Goal: Complete application form: Complete application form

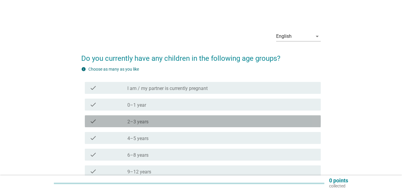
click at [161, 123] on div "check_box_outline_blank 2–3 years" at bounding box center [221, 120] width 189 height 7
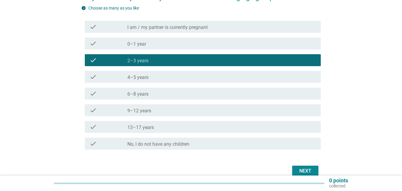
scroll to position [89, 0]
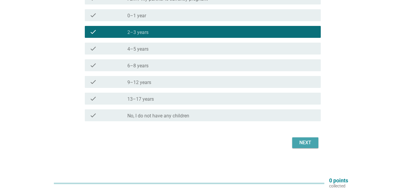
click at [308, 145] on div "Next" at bounding box center [305, 142] width 17 height 7
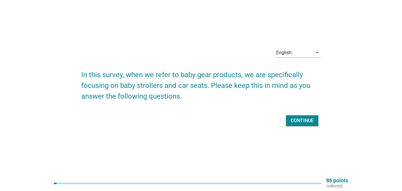
scroll to position [15, 0]
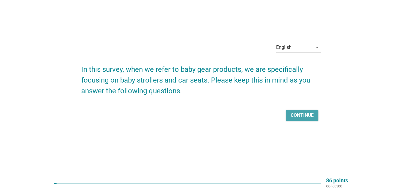
click at [298, 115] on div "Continue" at bounding box center [302, 115] width 23 height 7
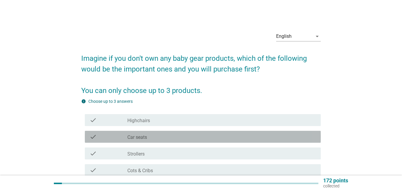
click at [167, 135] on div "check_box_outline_blank Car seats" at bounding box center [221, 136] width 189 height 7
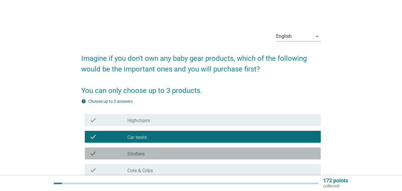
click at [166, 152] on div "check_box_outline_blank Strollers" at bounding box center [221, 153] width 189 height 7
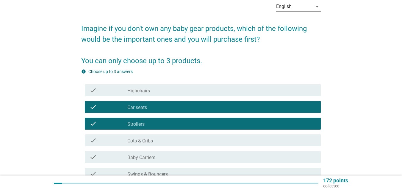
scroll to position [59, 0]
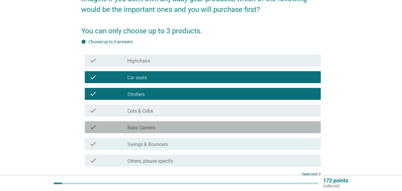
click at [170, 127] on div "check_box_outline_blank Baby Carriers" at bounding box center [221, 126] width 189 height 7
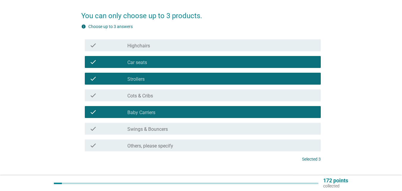
scroll to position [89, 0]
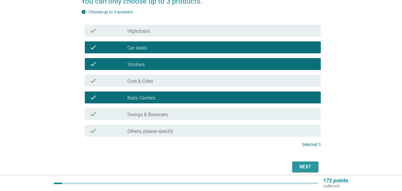
click at [297, 164] on div "Next" at bounding box center [305, 166] width 17 height 7
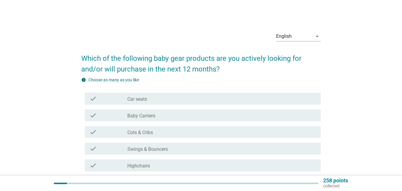
click at [155, 98] on div "check_box_outline_blank Car seats" at bounding box center [221, 98] width 189 height 7
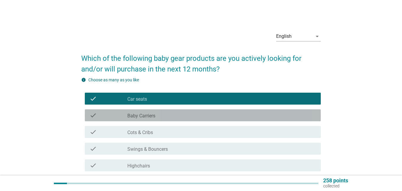
click at [155, 118] on label "Baby Carriers" at bounding box center [141, 116] width 28 height 6
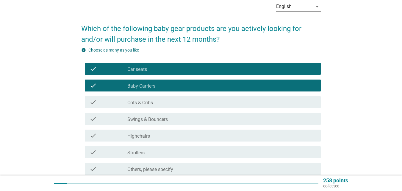
scroll to position [59, 0]
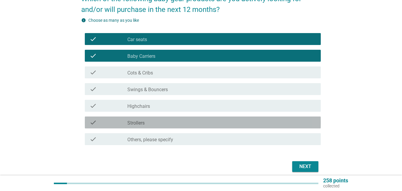
click at [161, 121] on div "check_box_outline_blank Strollers" at bounding box center [221, 122] width 189 height 7
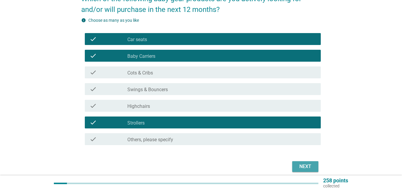
click at [305, 169] on div "Next" at bounding box center [305, 166] width 17 height 7
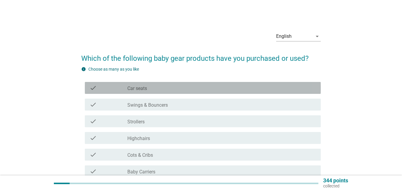
drag, startPoint x: 160, startPoint y: 88, endPoint x: 162, endPoint y: 93, distance: 5.4
click at [162, 88] on div "check_box_outline_blank Car seats" at bounding box center [221, 87] width 189 height 7
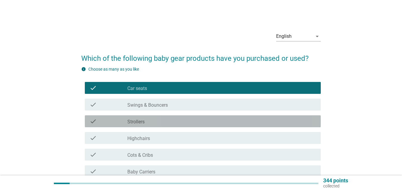
click at [158, 123] on div "check_box_outline_blank Strollers" at bounding box center [221, 120] width 189 height 7
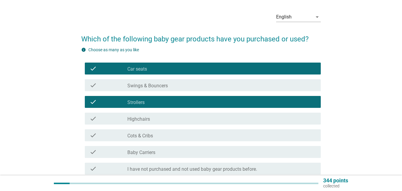
scroll to position [30, 0]
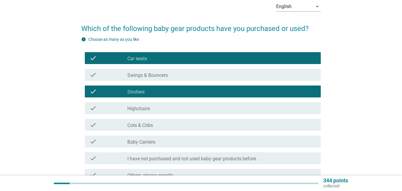
click at [154, 139] on label "Baby Carriers" at bounding box center [141, 142] width 28 height 6
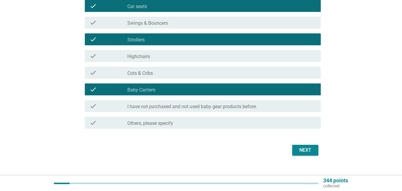
scroll to position [89, 0]
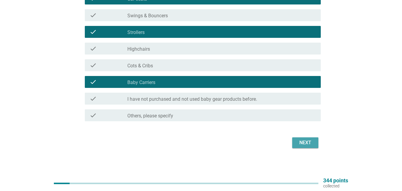
click at [307, 146] on div "Next" at bounding box center [305, 142] width 17 height 7
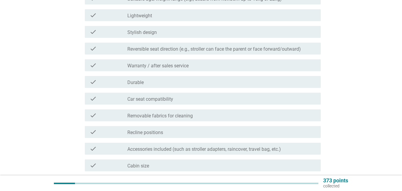
scroll to position [0, 0]
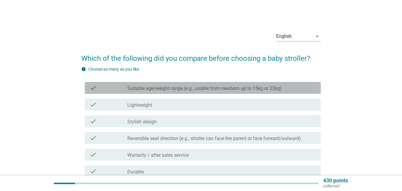
click at [171, 87] on label "Suitable age/weight range (e.g., usable from newborn up to 15kg or 22kg)" at bounding box center [204, 88] width 154 height 6
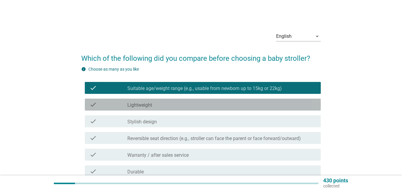
click at [173, 105] on div "check_box_outline_blank Lightweight" at bounding box center [221, 104] width 189 height 7
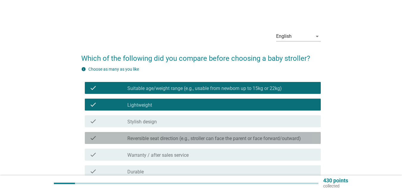
click at [164, 138] on label "Reversible seat direction (e.g., stroller can face the parent or face forward/o…" at bounding box center [213, 138] width 173 height 6
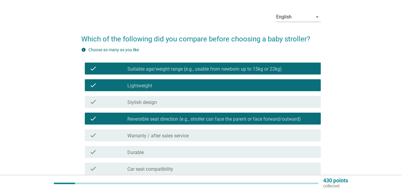
scroll to position [30, 0]
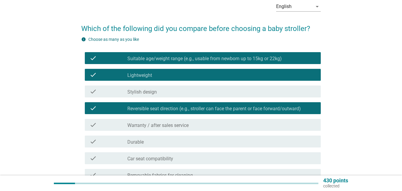
click at [164, 142] on div "check_box_outline_blank Durable" at bounding box center [221, 141] width 189 height 7
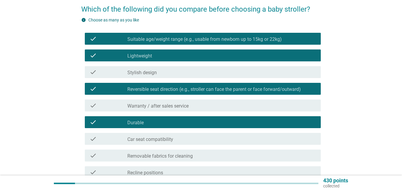
scroll to position [59, 0]
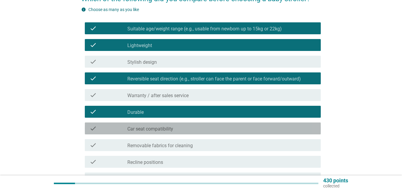
click at [170, 126] on label "Car seat compatibility" at bounding box center [150, 129] width 46 height 6
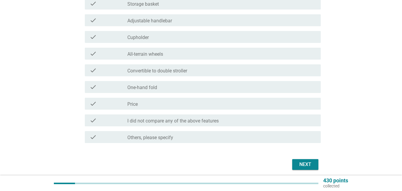
scroll to position [268, 0]
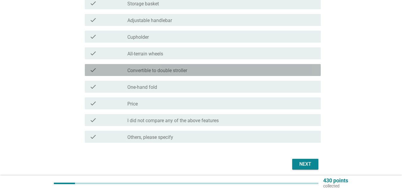
click at [193, 70] on div "check_box_outline_blank Convertible to double stroller" at bounding box center [221, 69] width 189 height 7
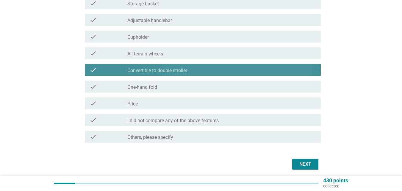
click at [193, 70] on div "check_box_outline_blank Convertible to double stroller" at bounding box center [221, 69] width 189 height 7
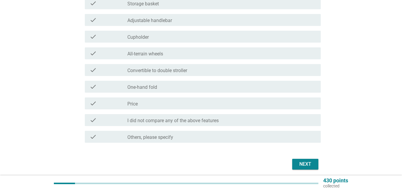
scroll to position [178, 0]
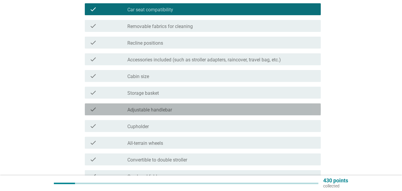
click at [172, 108] on div "check_box_outline_blank Adjustable handlebar" at bounding box center [221, 109] width 189 height 7
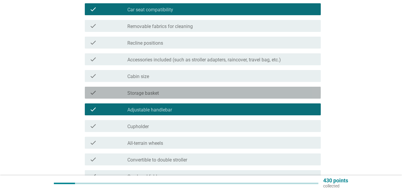
click at [157, 92] on label "Storage basket" at bounding box center [143, 93] width 32 height 6
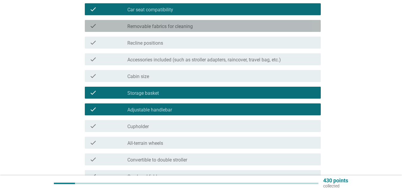
click at [182, 28] on label "Removable fabrics for cleaning" at bounding box center [159, 26] width 65 height 6
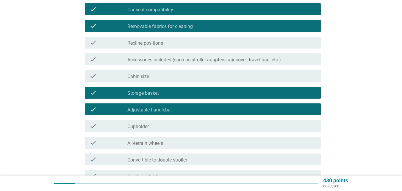
click at [155, 57] on label "Accessories included (such as stroller adapters, raincover, travel bag, etc.)" at bounding box center [203, 60] width 153 height 6
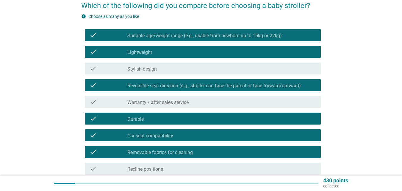
scroll to position [0, 0]
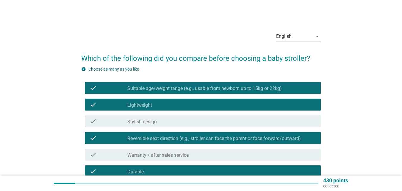
click at [192, 126] on div "check check_box_outline_blank Stylish design" at bounding box center [203, 121] width 236 height 12
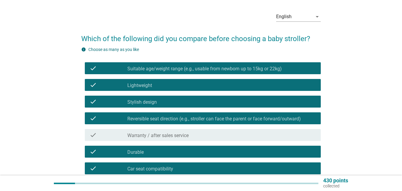
scroll to position [30, 0]
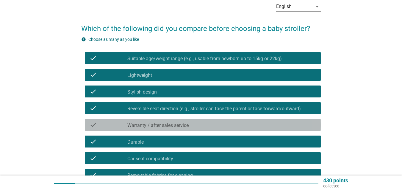
click at [237, 123] on div "check_box_outline_blank Warranty / after sales service" at bounding box center [221, 124] width 189 height 7
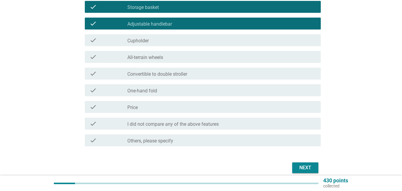
scroll to position [290, 0]
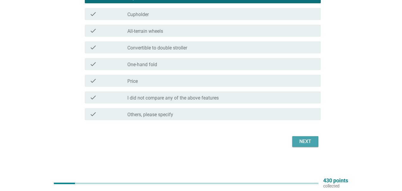
click at [310, 143] on div "Next" at bounding box center [305, 141] width 17 height 7
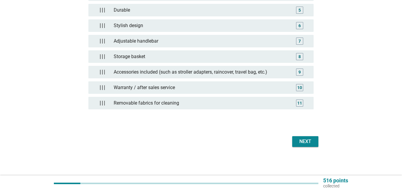
scroll to position [158, 0]
click at [310, 143] on div "Next" at bounding box center [305, 141] width 17 height 7
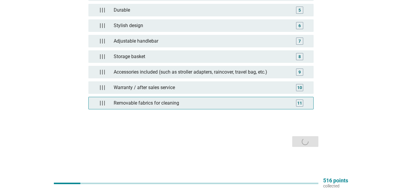
scroll to position [0, 0]
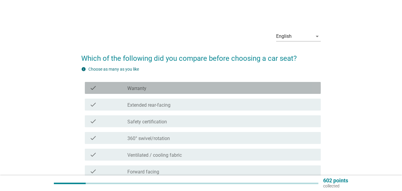
drag, startPoint x: 148, startPoint y: 87, endPoint x: 148, endPoint y: 94, distance: 6.8
click at [148, 87] on div "check_box_outline_blank Warranty" at bounding box center [221, 87] width 189 height 7
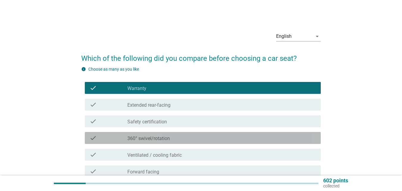
click at [148, 140] on label "360° swivel/rotation" at bounding box center [148, 138] width 43 height 6
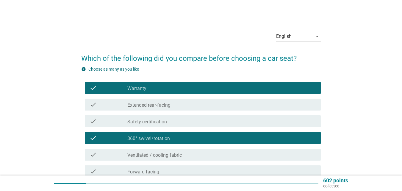
click at [152, 120] on label "Safety certification" at bounding box center [147, 122] width 40 height 6
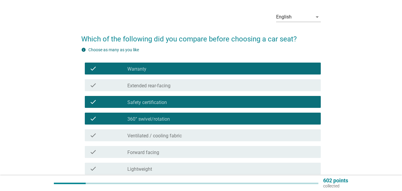
scroll to position [30, 0]
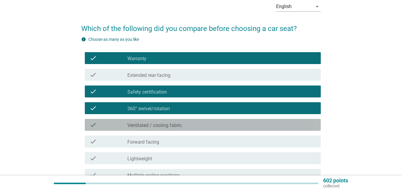
click at [145, 123] on label "Ventilated / cooling fabric" at bounding box center [154, 125] width 54 height 6
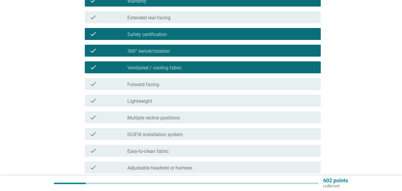
scroll to position [89, 0]
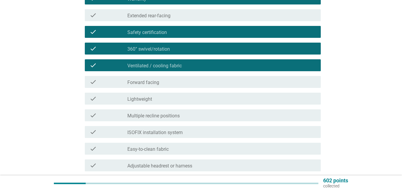
click at [151, 98] on label "Lightweight" at bounding box center [139, 99] width 25 height 6
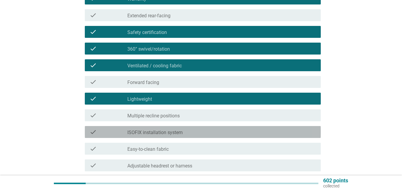
click at [150, 134] on label "ISOFIX installation system" at bounding box center [154, 132] width 55 height 6
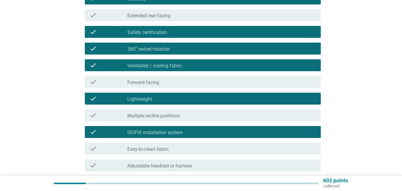
scroll to position [119, 0]
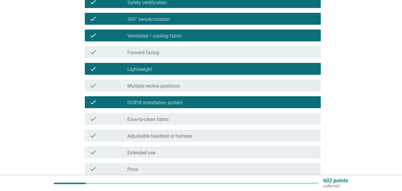
click at [168, 120] on label "Easy-to-clean fabric" at bounding box center [147, 119] width 41 height 6
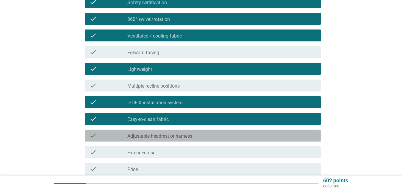
click at [167, 136] on label "Adjustable headrest or harness" at bounding box center [159, 136] width 65 height 6
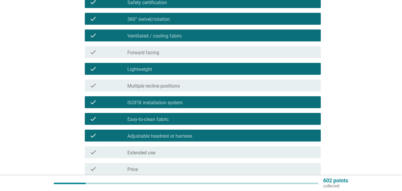
scroll to position [178, 0]
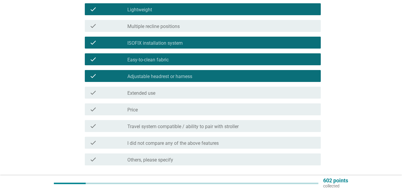
click at [150, 126] on label "Travel system compatible / ability to pair with stroller" at bounding box center [182, 126] width 111 height 6
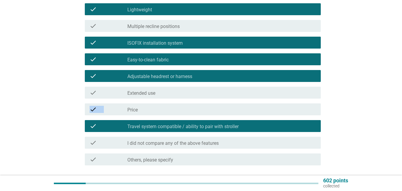
drag, startPoint x: 156, startPoint y: 111, endPoint x: 172, endPoint y: 95, distance: 22.7
click at [172, 95] on div "check check_box_outline_blank Warranty check check_box_outline_blank Extended r…" at bounding box center [200, 34] width 239 height 266
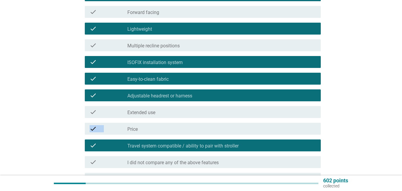
scroll to position [149, 0]
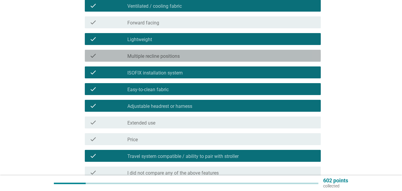
click at [192, 53] on div "check_box_outline_blank Multiple recline positions" at bounding box center [221, 55] width 189 height 7
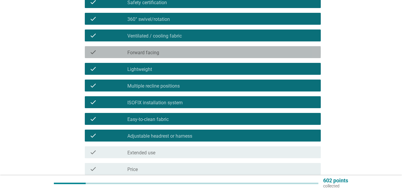
click at [187, 54] on div "check_box_outline_blank Forward facing" at bounding box center [221, 51] width 189 height 7
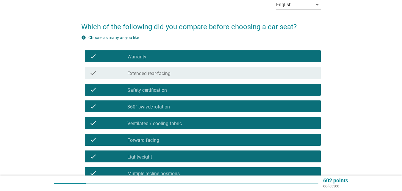
scroll to position [30, 0]
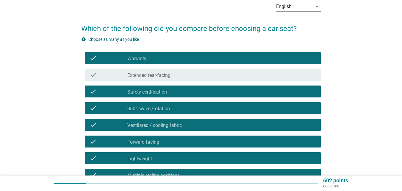
click at [192, 76] on div "check_box_outline_blank Extended rear-facing" at bounding box center [221, 74] width 189 height 7
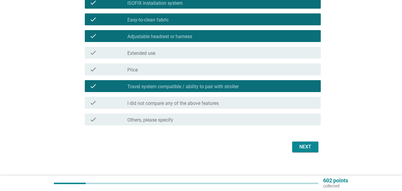
scroll to position [224, 0]
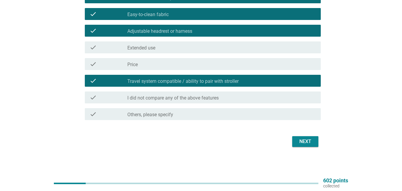
click at [310, 142] on div "Next" at bounding box center [305, 141] width 17 height 7
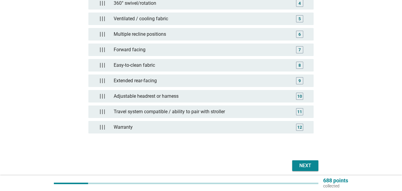
scroll to position [167, 0]
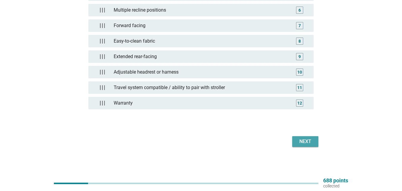
click at [298, 144] on div "Next" at bounding box center [305, 141] width 17 height 7
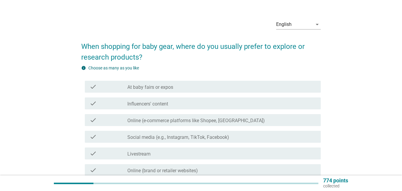
scroll to position [30, 0]
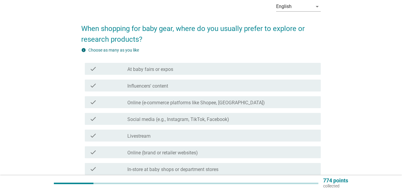
click at [180, 109] on div "check check_box_outline_blank Online (e-commerce platforms like Shopee, Lazada)" at bounding box center [200, 102] width 239 height 17
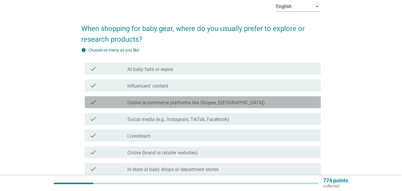
click at [183, 101] on label "Online (e-commerce platforms like Shopee, Lazada)" at bounding box center [195, 103] width 137 height 6
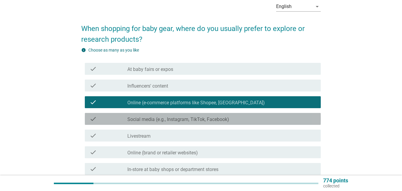
click at [169, 115] on div "check check_box_outline_blank Social media (e.g., Instagram, TikTok, Facebook)" at bounding box center [203, 119] width 236 height 12
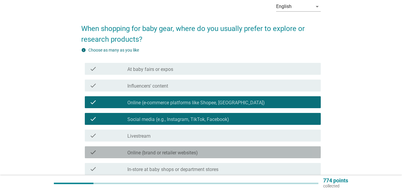
click at [147, 153] on label "Online (brand or retailer websites)" at bounding box center [162, 153] width 70 height 6
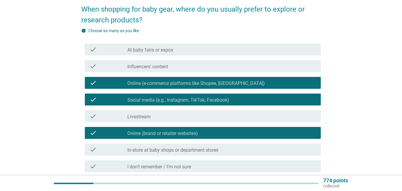
scroll to position [59, 0]
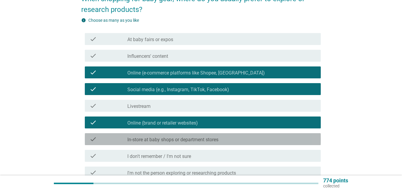
click at [175, 135] on div "check check_box_outline_blank In-store at baby shops or department stores" at bounding box center [203, 139] width 236 height 12
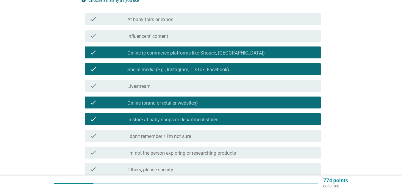
scroll to position [89, 0]
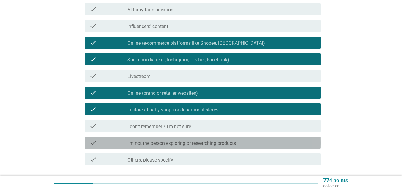
click at [217, 141] on label "I'm not the person exploring or researching products" at bounding box center [181, 143] width 109 height 6
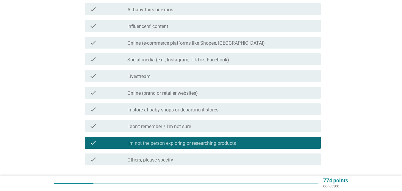
scroll to position [0, 0]
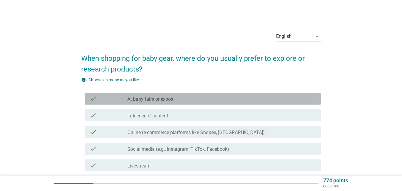
click at [149, 102] on div "check check_box_outline_blank At baby fairs or expos" at bounding box center [203, 98] width 236 height 12
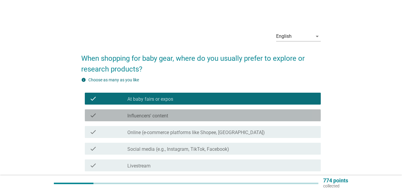
click at [149, 116] on label "Influencers' content" at bounding box center [147, 116] width 41 height 6
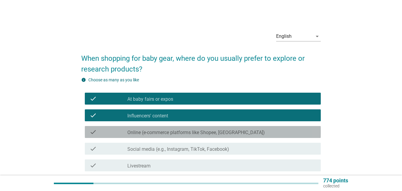
click at [149, 129] on div "check_box Online (e-commerce platforms like Shopee, Lazada)" at bounding box center [221, 131] width 189 height 7
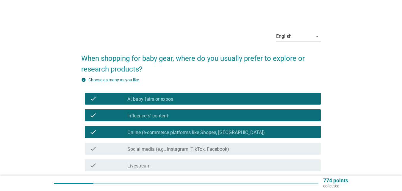
click at [150, 146] on label "Social media (e.g., Instagram, TikTok, Facebook)" at bounding box center [178, 149] width 102 height 6
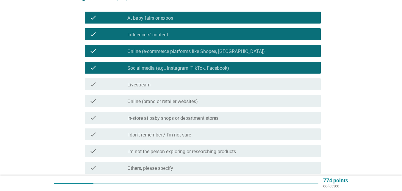
scroll to position [89, 0]
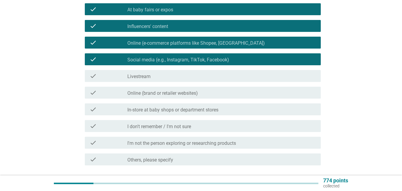
click at [161, 81] on div "check check_box_outline_blank Livestream" at bounding box center [200, 76] width 239 height 17
click at [156, 69] on div "check check_box_outline_blank Livestream" at bounding box center [200, 76] width 239 height 17
click at [154, 77] on div "check_box_outline_blank Livestream" at bounding box center [221, 75] width 189 height 7
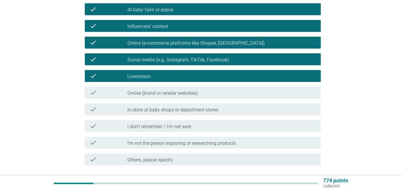
click at [150, 100] on div "check check_box Online (brand or retailer websites)" at bounding box center [200, 92] width 239 height 17
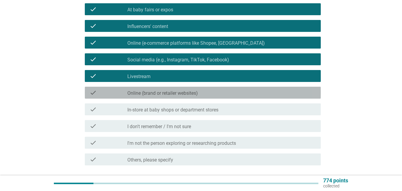
click at [153, 97] on div "check check_box Online (brand or retailer websites)" at bounding box center [203, 93] width 236 height 12
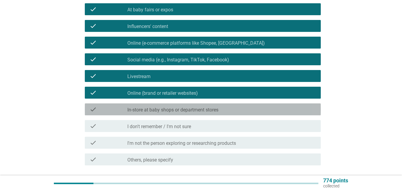
click at [151, 107] on label "In-store at baby shops or department stores" at bounding box center [172, 110] width 91 height 6
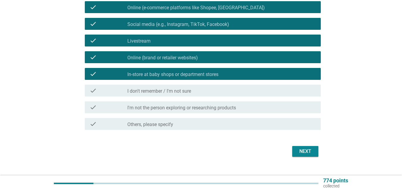
scroll to position [134, 0]
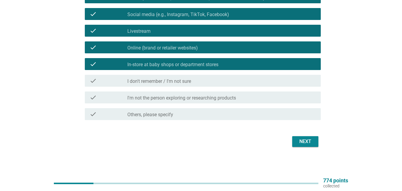
click at [307, 143] on div "Next" at bounding box center [305, 141] width 17 height 7
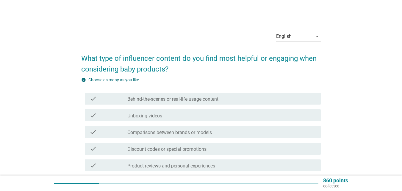
click at [184, 101] on label "Behind-the-scenes or real-life usage content" at bounding box center [172, 99] width 91 height 6
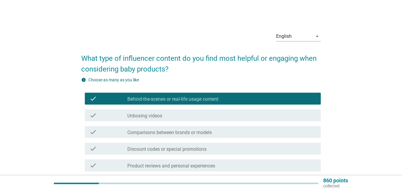
click at [181, 115] on div "check_box_outline_blank Unboxing videos" at bounding box center [221, 115] width 189 height 7
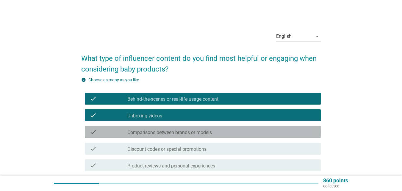
click at [178, 128] on div "check check_box_outline_blank Comparisons between brands or models" at bounding box center [203, 132] width 236 height 12
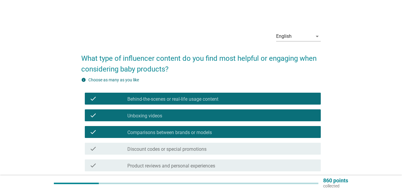
drag, startPoint x: 176, startPoint y: 147, endPoint x: 274, endPoint y: 95, distance: 111.1
click at [274, 95] on div "check check_box Behind-the-scenes or real-life usage content check check_box_ou…" at bounding box center [200, 173] width 239 height 167
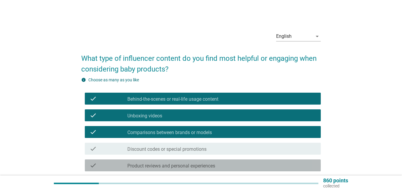
click at [209, 162] on div "check_box_outline_blank Product reviews and personal experiences" at bounding box center [221, 164] width 189 height 7
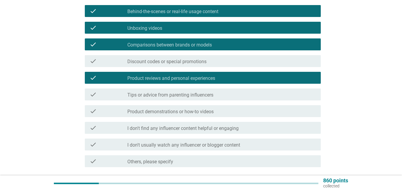
scroll to position [89, 0]
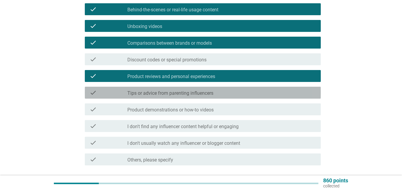
click at [181, 95] on label "Tips or advice from parenting influencers" at bounding box center [170, 93] width 86 height 6
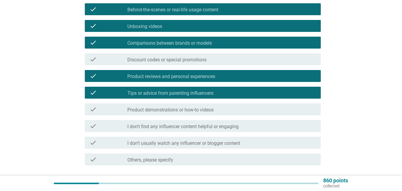
click at [182, 110] on label "Product demonstrations or how-to videos" at bounding box center [170, 110] width 86 height 6
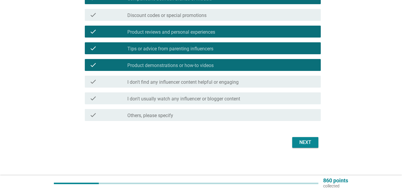
scroll to position [134, 0]
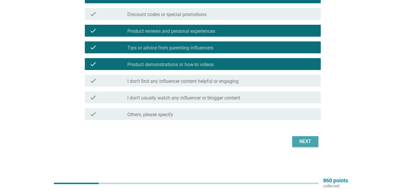
click at [307, 139] on div "Next" at bounding box center [305, 141] width 17 height 7
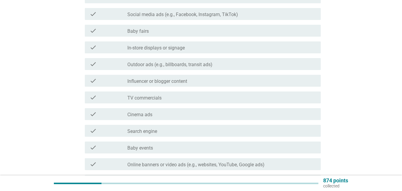
scroll to position [0, 0]
